Goal: Information Seeking & Learning: Learn about a topic

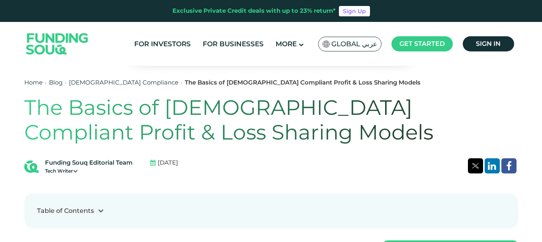
scroll to position [159, 0]
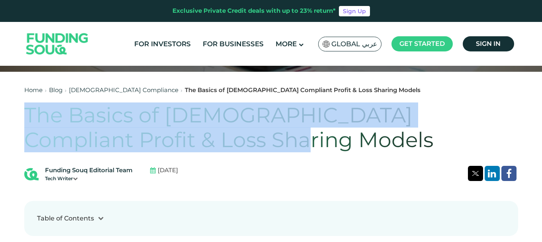
drag, startPoint x: 28, startPoint y: 117, endPoint x: 196, endPoint y: 147, distance: 170.2
click at [196, 147] on h1 "The Basics of [DEMOGRAPHIC_DATA] Compliant Profit & Loss Sharing Models" at bounding box center [271, 128] width 494 height 50
copy h1 "The Basics of [DEMOGRAPHIC_DATA] Compliant Profit & Loss Sharing Models"
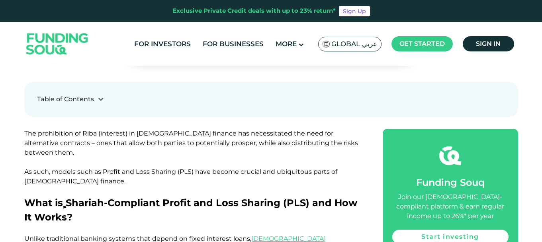
scroll to position [279, 0]
click at [99, 98] on icon at bounding box center [101, 99] width 6 height 6
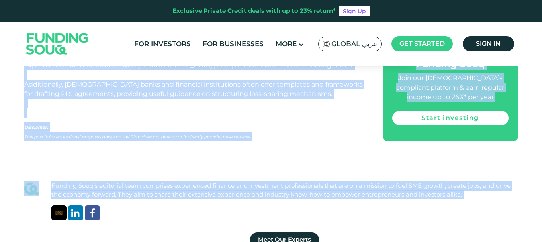
scroll to position [1543, 0]
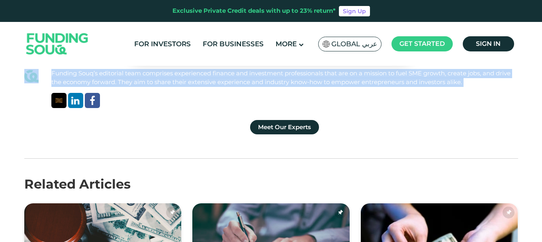
drag, startPoint x: 26, startPoint y: 96, endPoint x: 96, endPoint y: 85, distance: 70.6
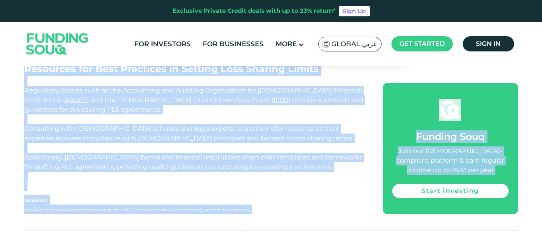
scroll to position [1343, 0]
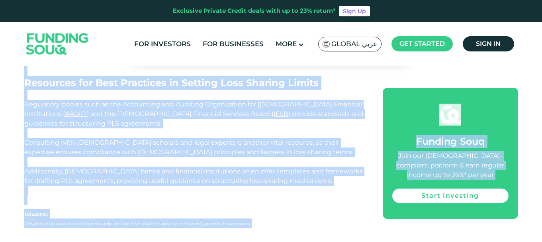
copy div "Lore ip ٍDolorsi-Ametconse Adipis eli Sedd Eiusmod (TEM) inc Utl Et Dolor? Magn…"
